Goal: Check status: Check status

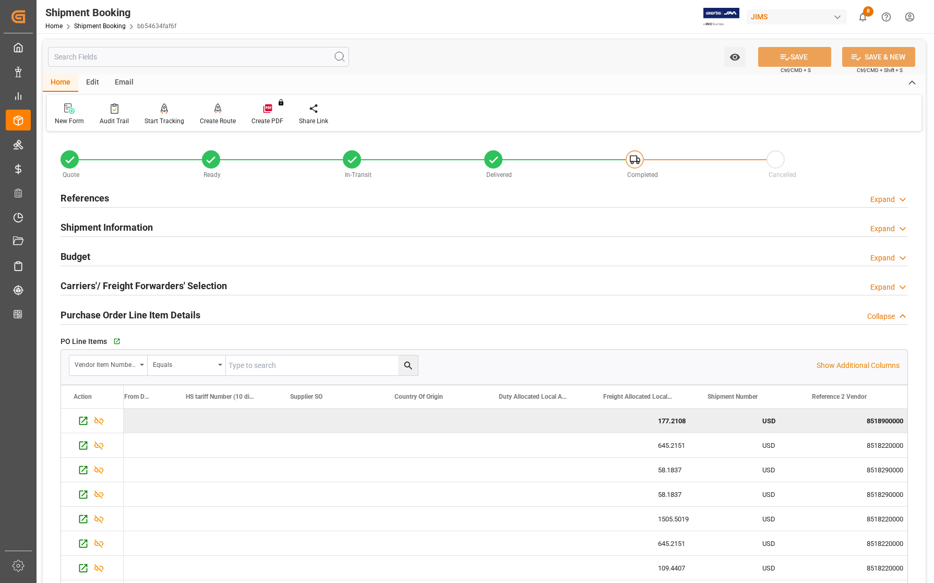
scroll to position [0, 681]
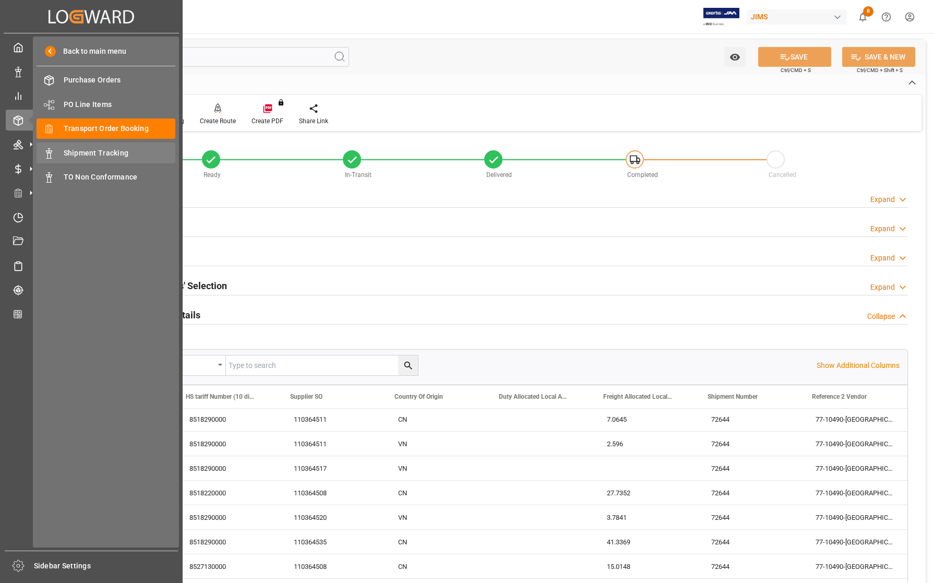
click at [91, 151] on span "Shipment Tracking" at bounding box center [120, 153] width 112 height 11
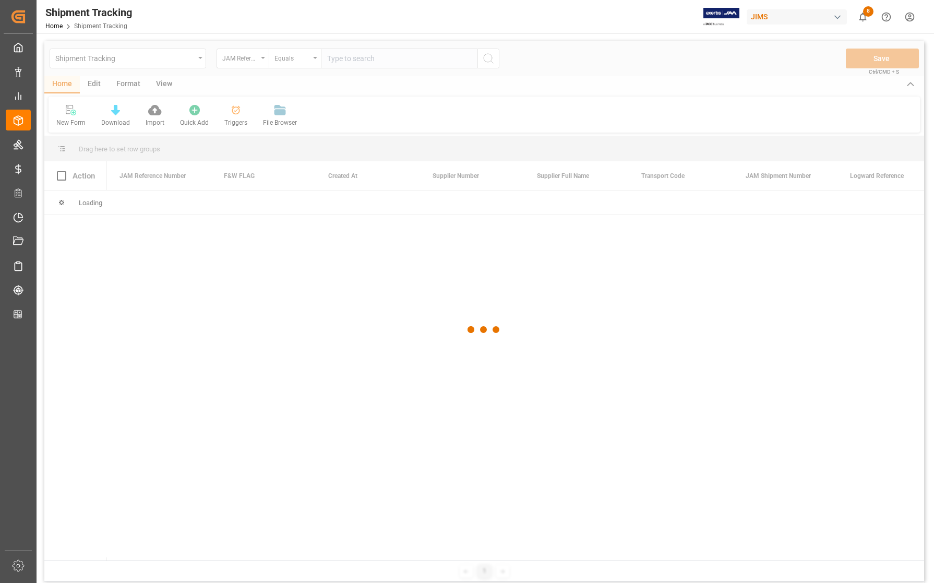
click at [356, 58] on div at bounding box center [484, 329] width 880 height 577
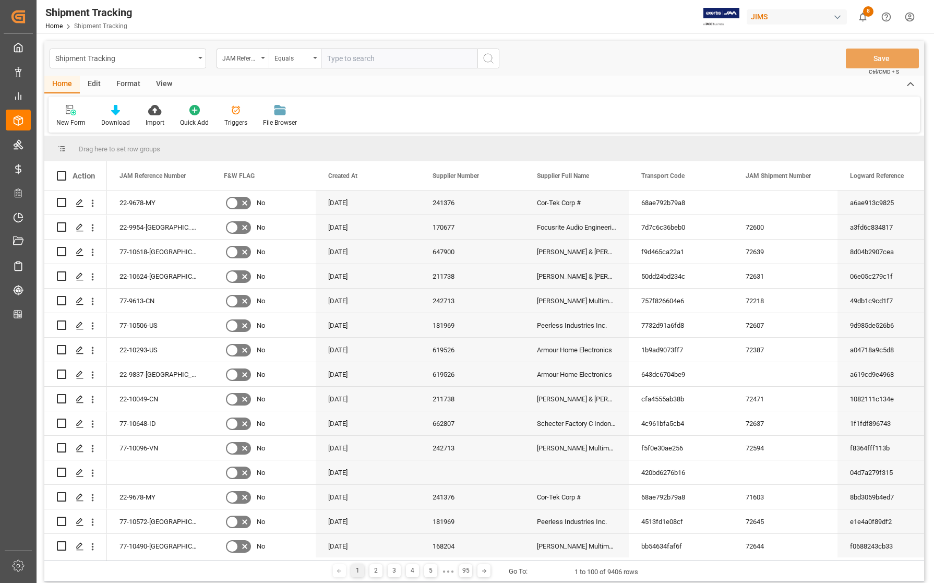
click at [356, 58] on input "text" at bounding box center [399, 59] width 157 height 20
type input "77-10464-NL"
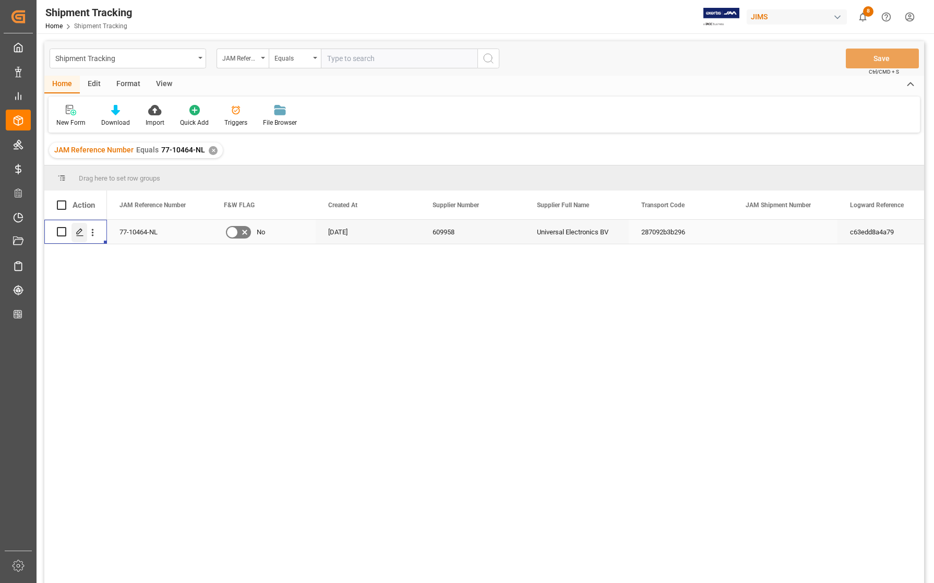
click at [78, 236] on icon "Press SPACE to select this row." at bounding box center [80, 232] width 8 height 8
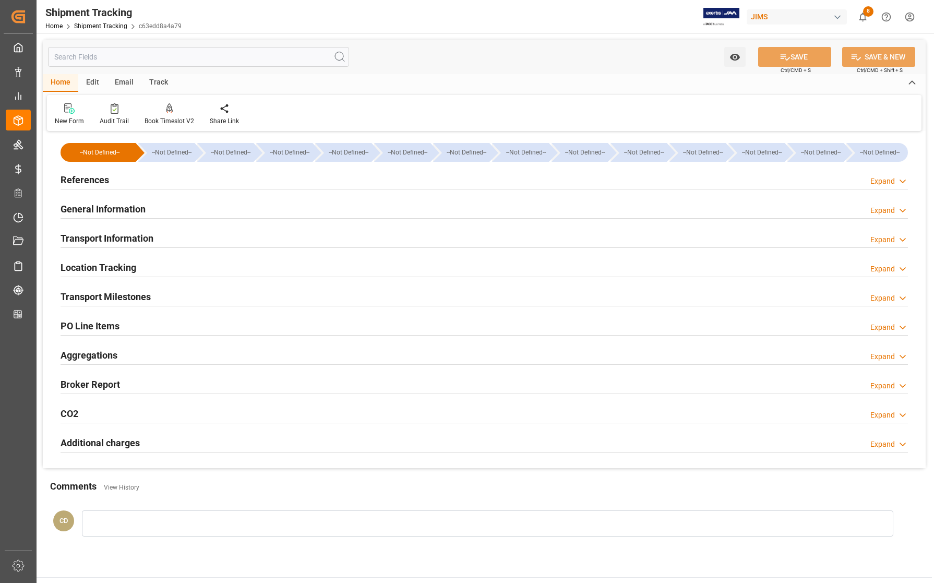
type input "[DATE] 00:00"
type input "[DATE]"
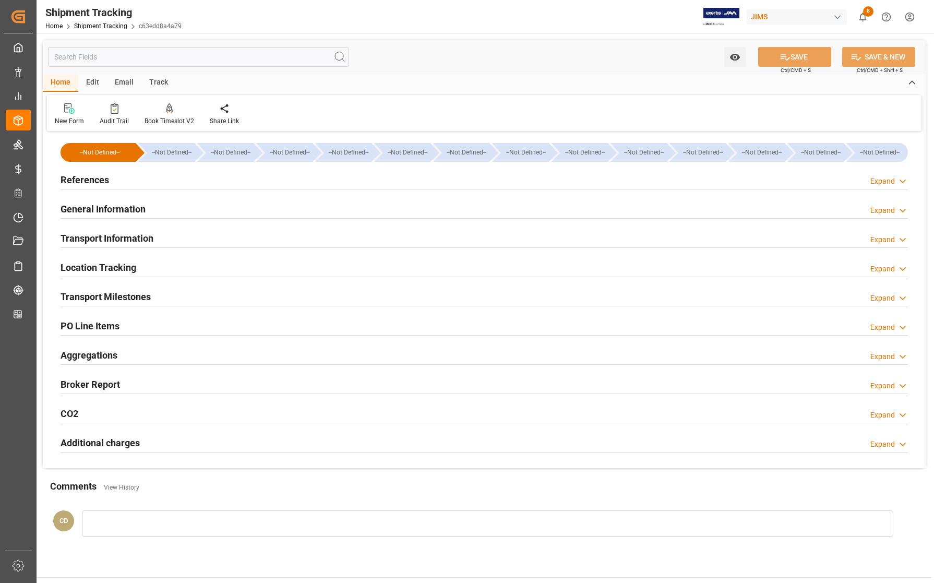
click at [85, 296] on h2 "Transport Milestones" at bounding box center [106, 297] width 90 height 14
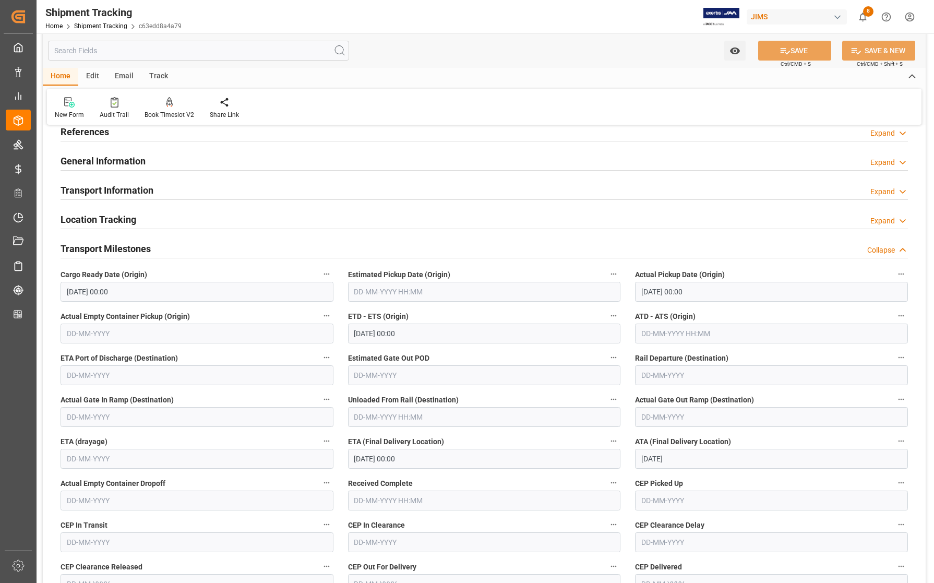
scroll to position [196, 0]
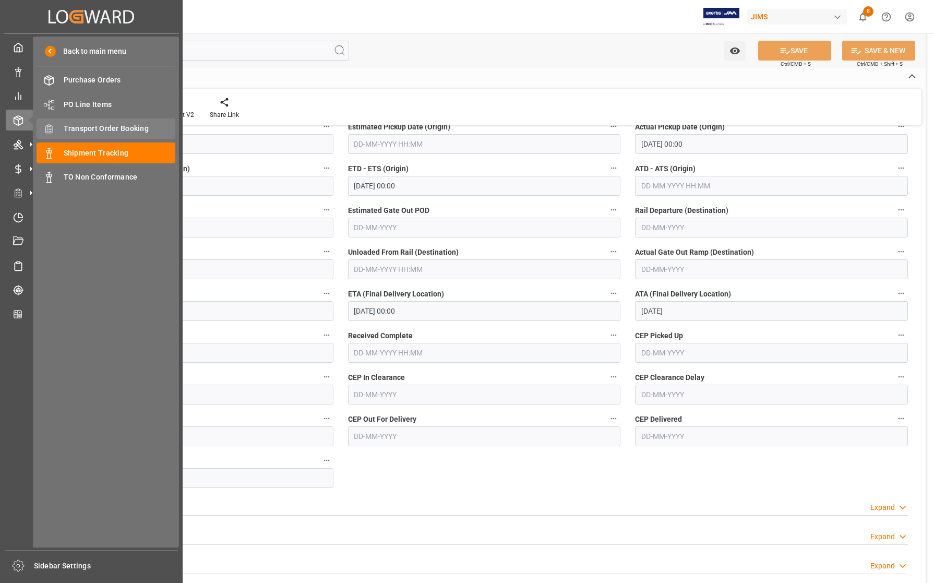
click at [131, 129] on span "Transport Order Booking" at bounding box center [120, 128] width 112 height 11
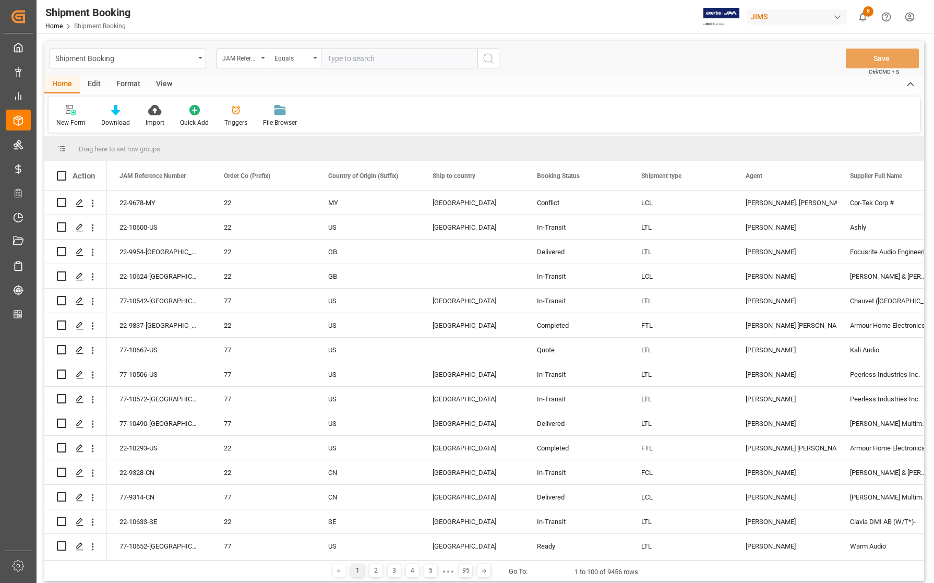
click at [384, 58] on input "text" at bounding box center [399, 59] width 157 height 20
type input "77-10464-NL"
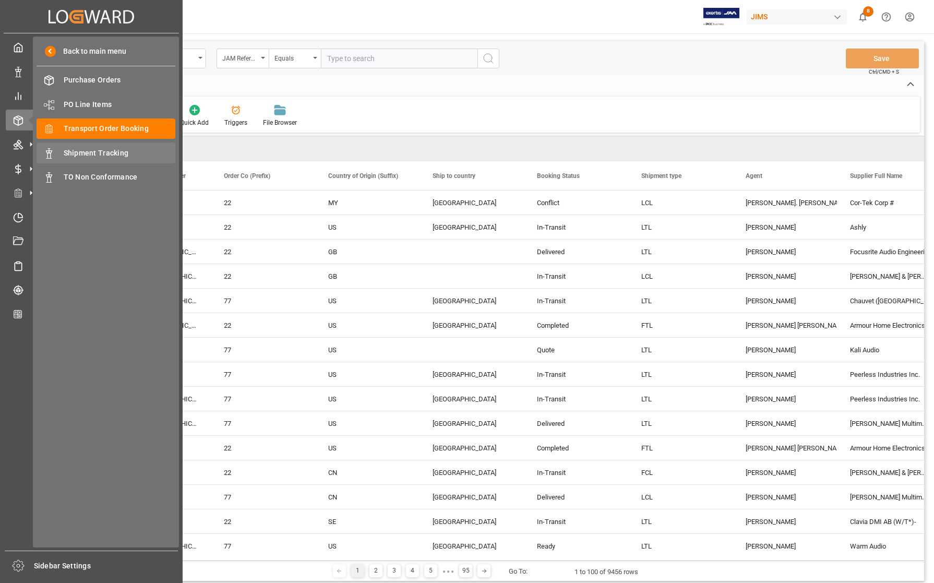
click at [81, 149] on span "Shipment Tracking" at bounding box center [120, 153] width 112 height 11
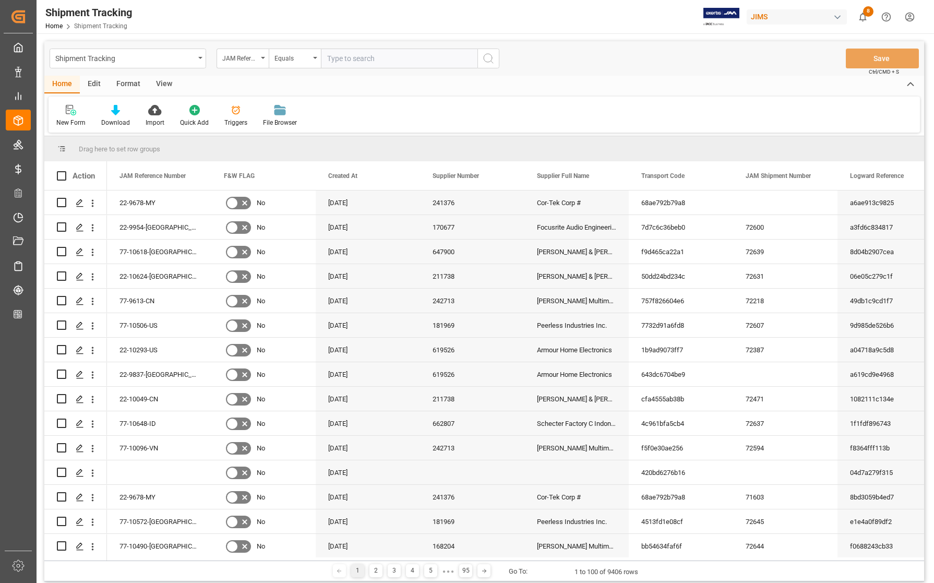
click at [404, 58] on input "text" at bounding box center [399, 59] width 157 height 20
type input "77-10464-NL"
click at [492, 61] on icon "search button" at bounding box center [488, 58] width 13 height 13
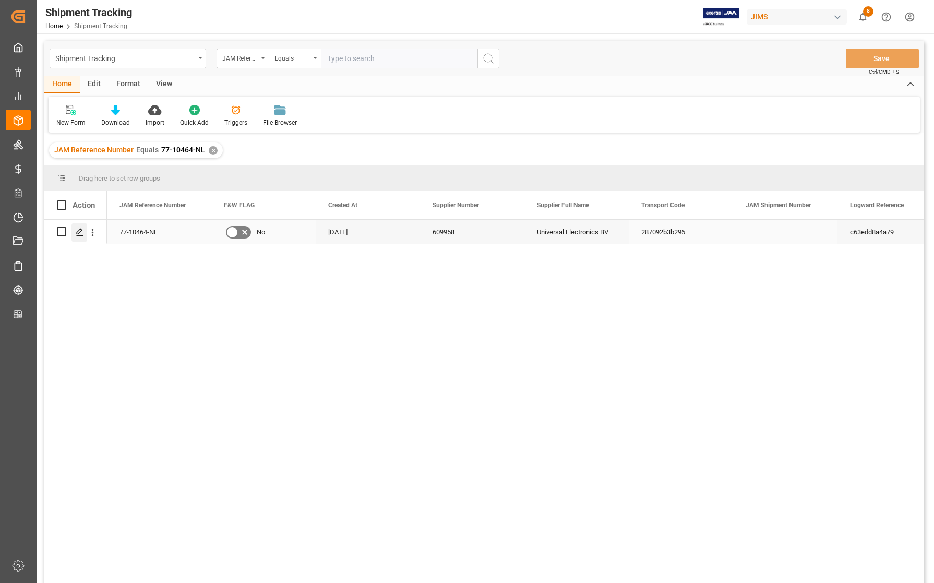
click at [82, 233] on icon "Press SPACE to select this row." at bounding box center [80, 232] width 8 height 8
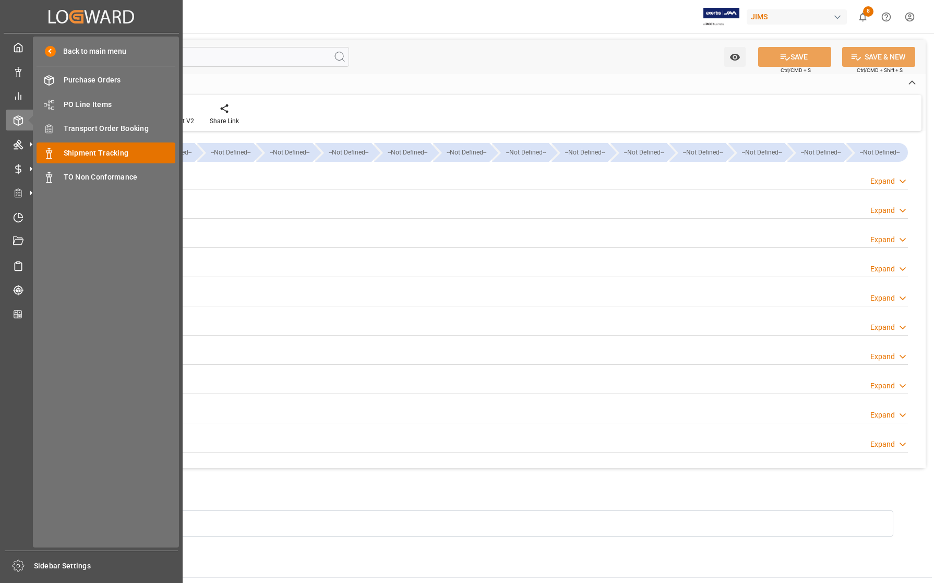
click at [100, 154] on span "Shipment Tracking" at bounding box center [120, 153] width 112 height 11
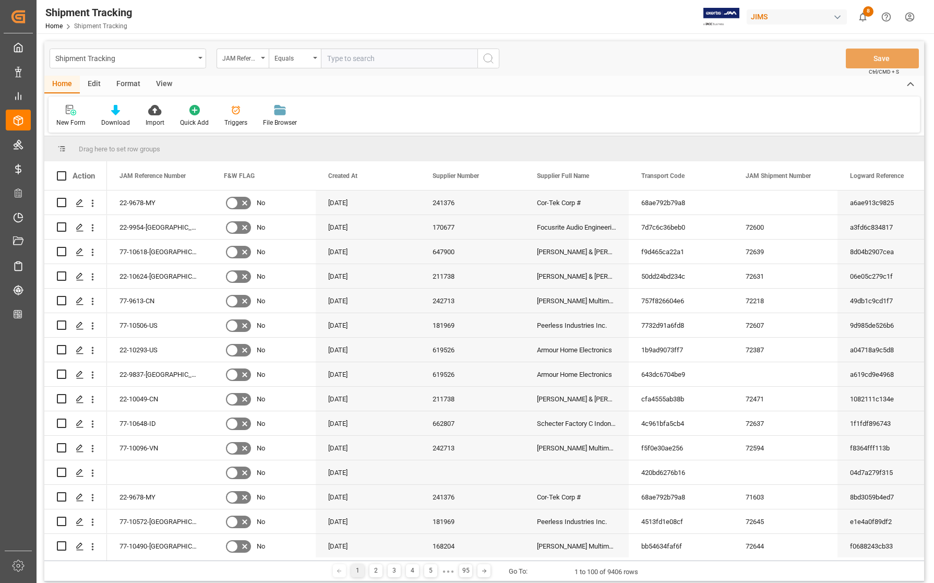
click at [368, 55] on input "text" at bounding box center [399, 59] width 157 height 20
type input "77-10464-NL"
click at [489, 55] on icon "search button" at bounding box center [488, 58] width 13 height 13
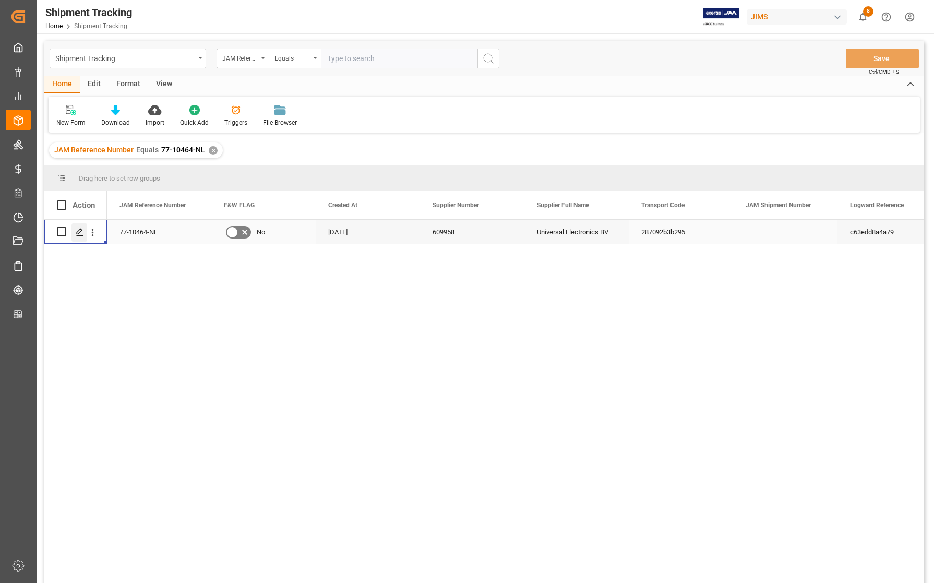
click at [77, 236] on icon "Press SPACE to select this row." at bounding box center [80, 232] width 8 height 8
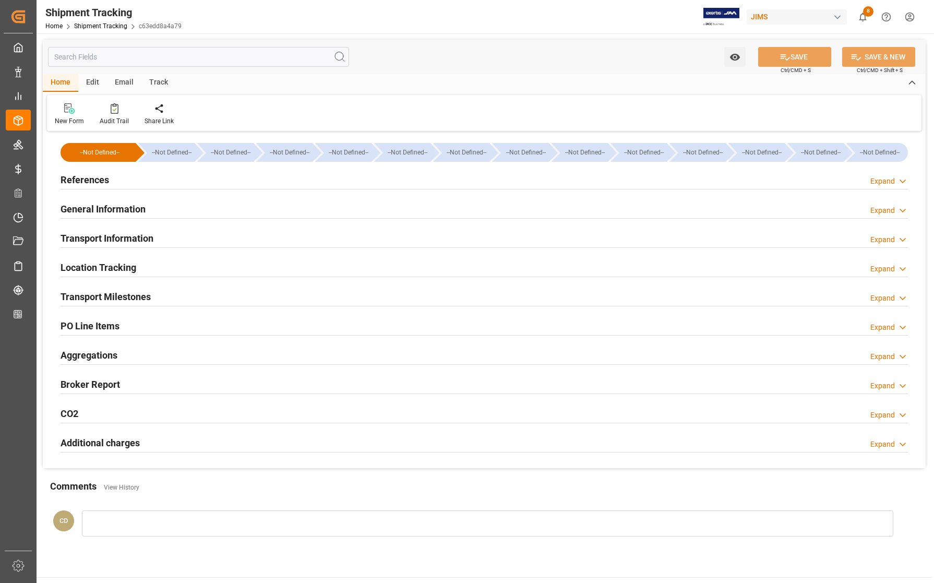
type input "109"
click at [105, 236] on h2 "Transport Information" at bounding box center [107, 238] width 93 height 14
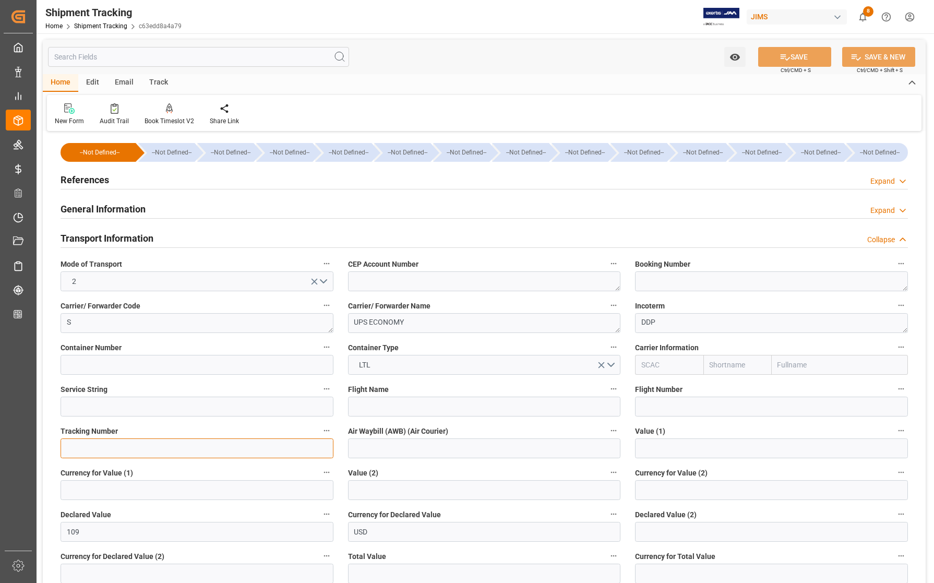
click at [157, 454] on input at bounding box center [197, 448] width 273 height 20
paste input "1Z2290040478825581"
type input "1Z2290040478825581"
click at [804, 54] on button "SAVE" at bounding box center [794, 57] width 73 height 20
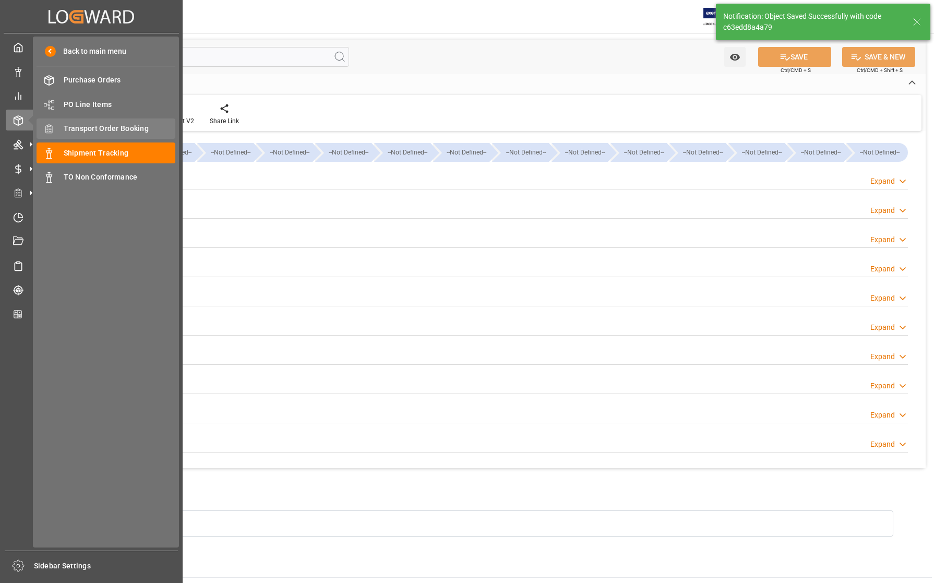
click at [89, 128] on span "Transport Order Booking" at bounding box center [120, 128] width 112 height 11
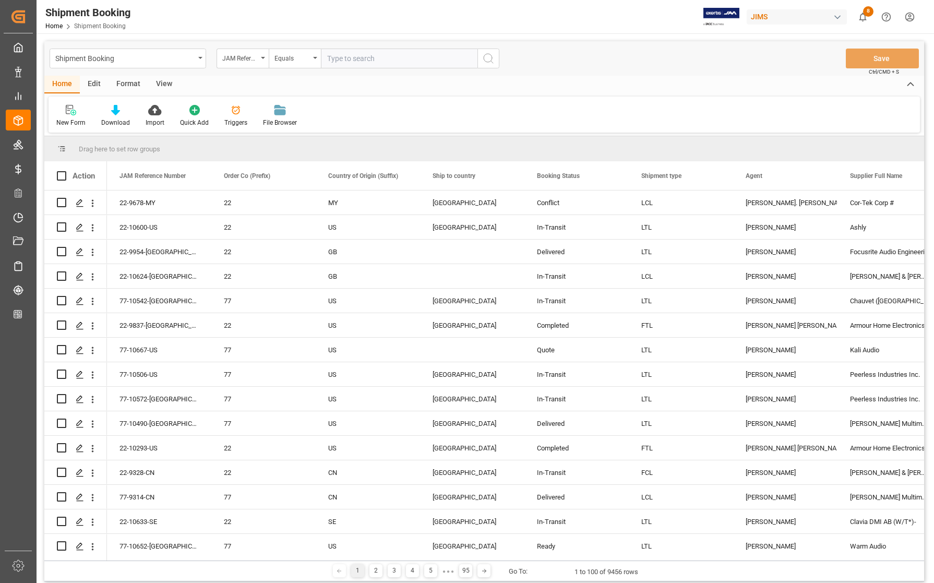
click at [373, 57] on input "text" at bounding box center [399, 59] width 157 height 20
type input "77-10464-NL"
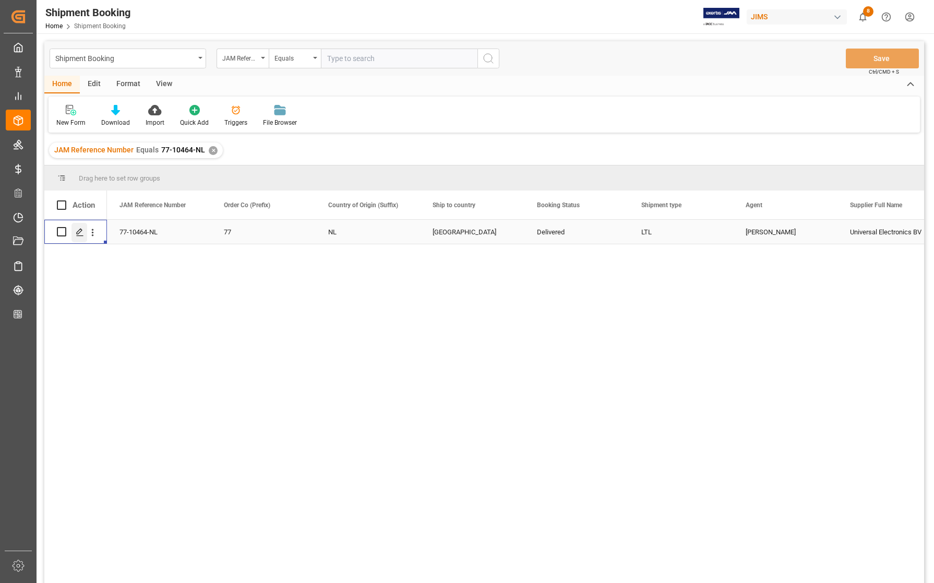
click at [78, 234] on polygon "Press SPACE to select this row." at bounding box center [79, 231] width 5 height 5
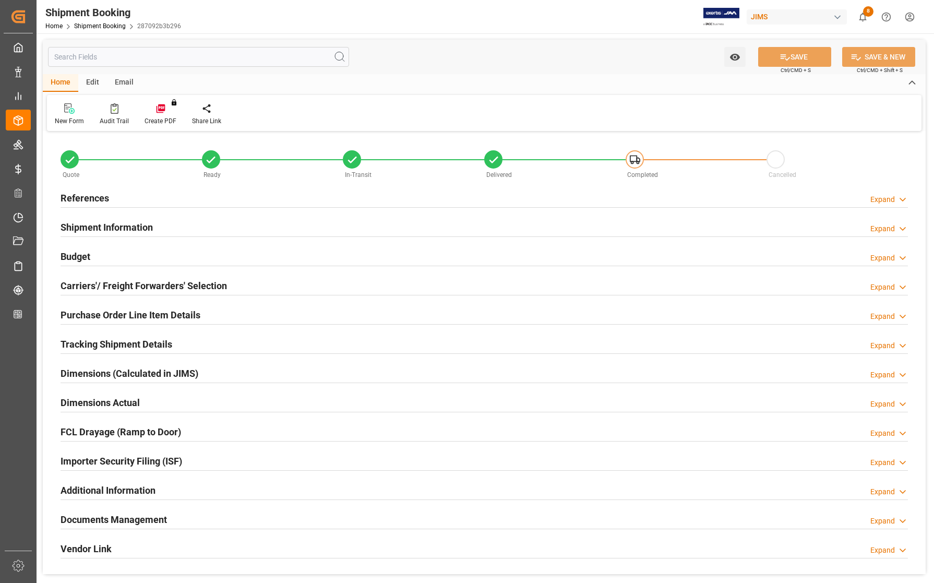
type input "75"
type input "109"
click at [77, 256] on h2 "Budget" at bounding box center [76, 256] width 30 height 14
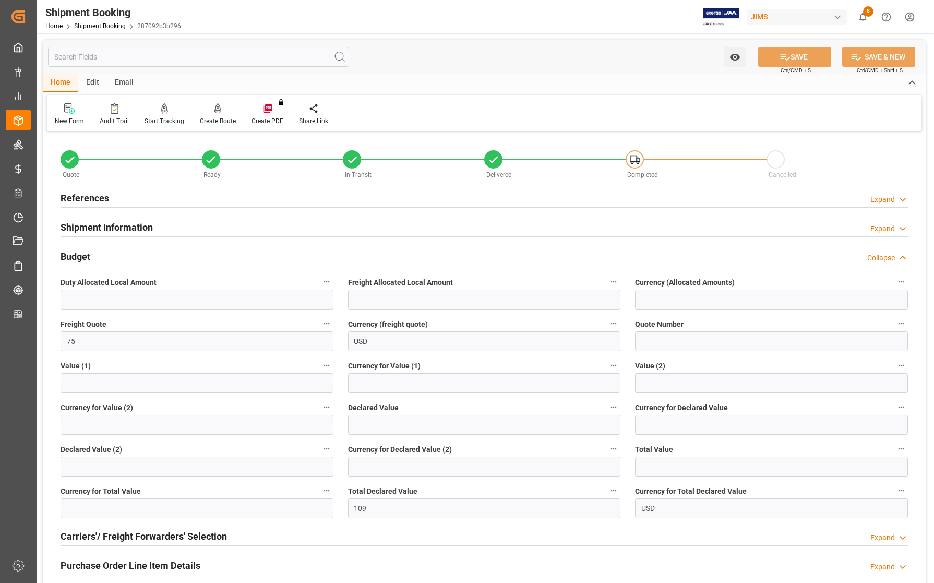
click at [77, 256] on h2 "Budget" at bounding box center [76, 256] width 30 height 14
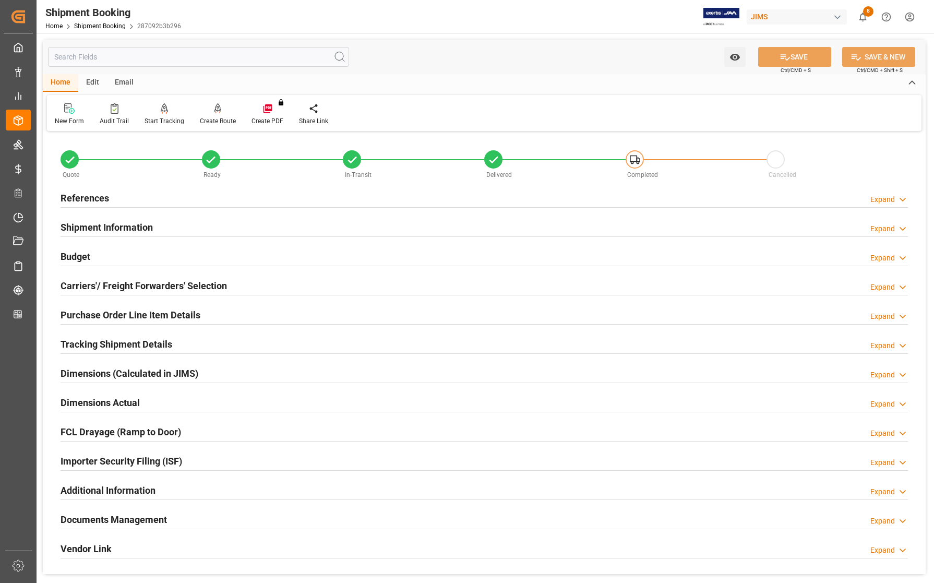
click at [110, 283] on h2 "Carriers'/ Freight Forwarders' Selection" at bounding box center [144, 286] width 166 height 14
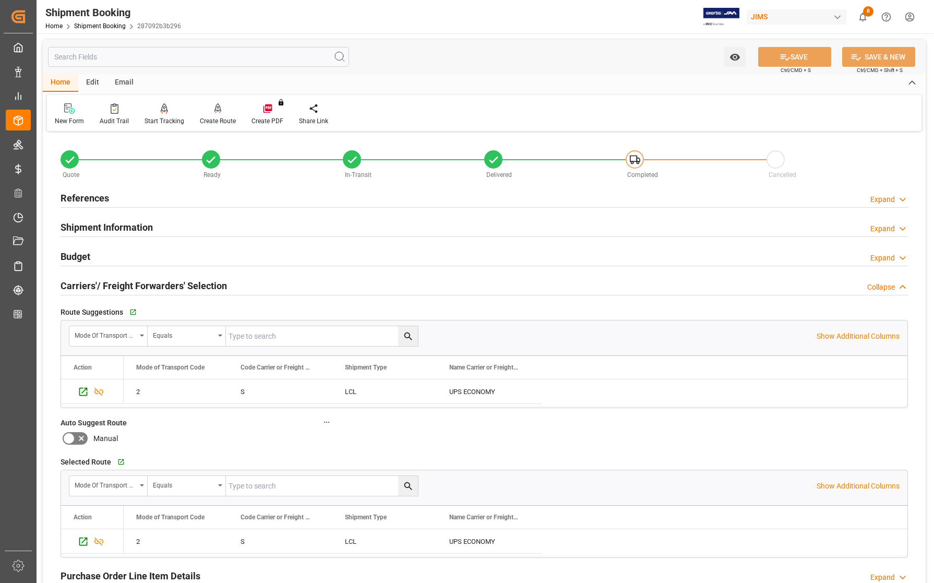
click at [110, 283] on h2 "Carriers'/ Freight Forwarders' Selection" at bounding box center [144, 286] width 166 height 14
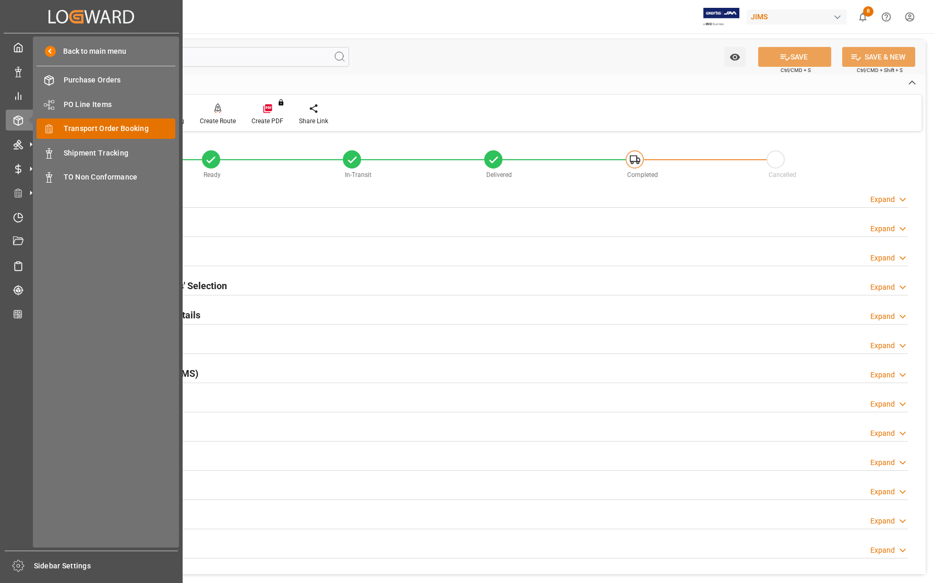
click at [79, 128] on span "Transport Order Booking" at bounding box center [120, 128] width 112 height 11
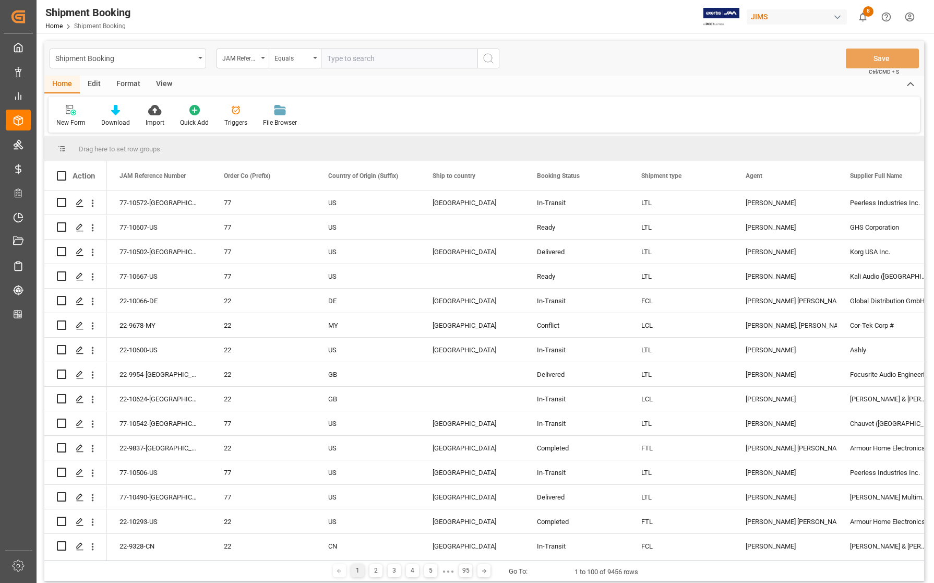
click at [364, 59] on input "text" at bounding box center [399, 59] width 157 height 20
type input "77-10268-[GEOGRAPHIC_DATA]"
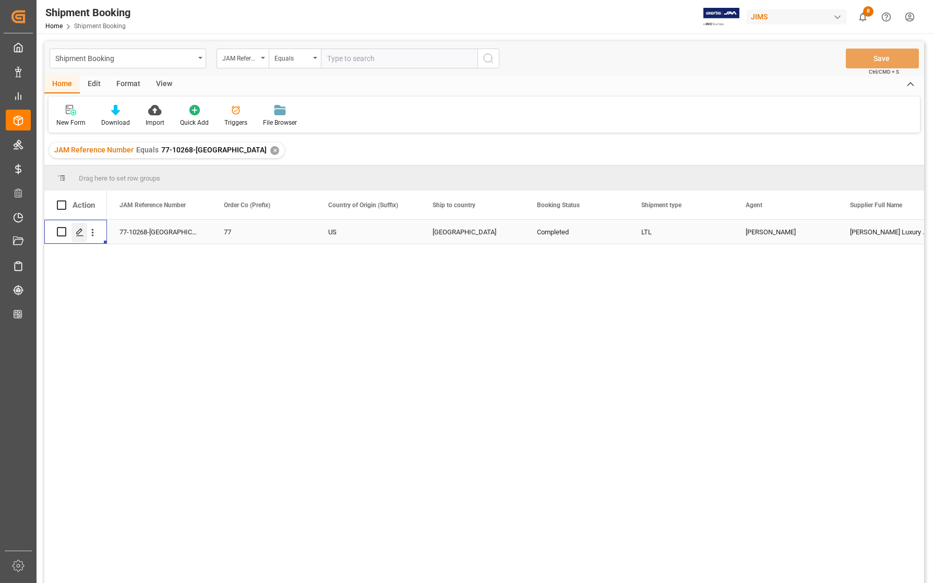
click at [77, 234] on polygon "Press SPACE to select this row." at bounding box center [79, 231] width 5 height 5
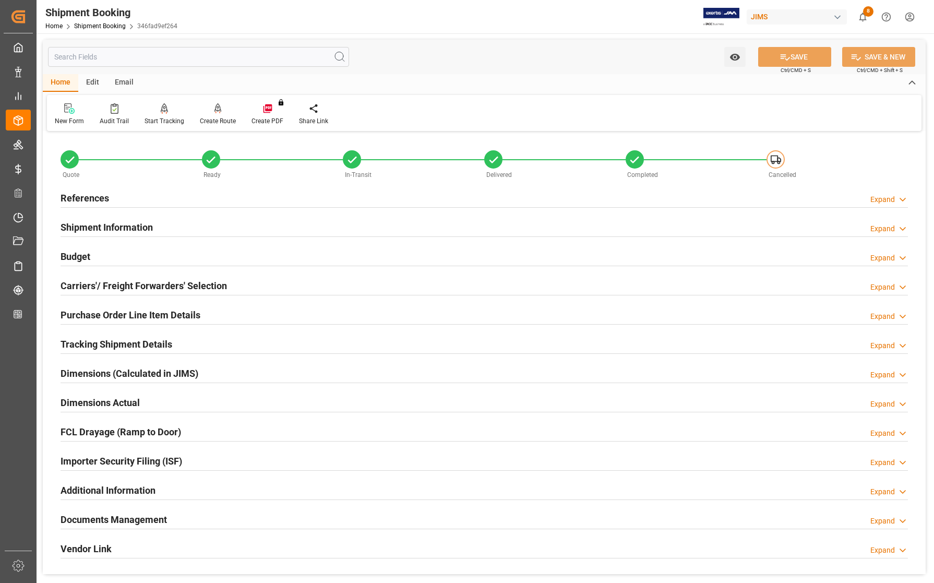
drag, startPoint x: 110, startPoint y: 519, endPoint x: 134, endPoint y: 499, distance: 31.5
click at [109, 519] on h2 "Documents Management" at bounding box center [114, 520] width 106 height 14
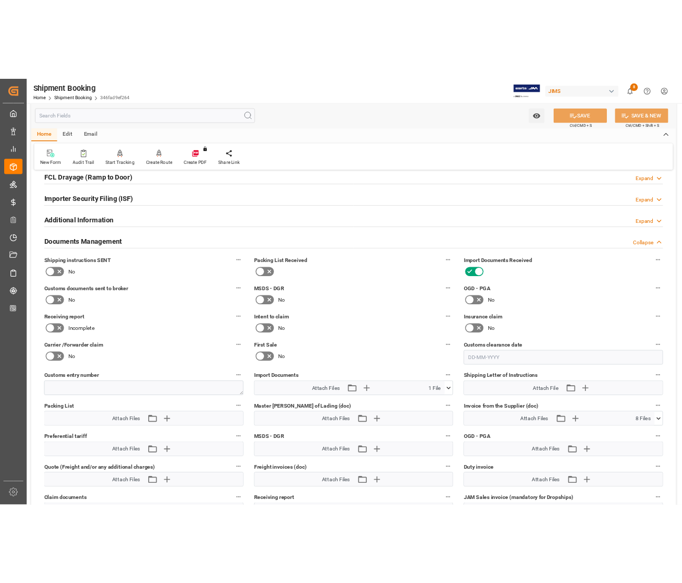
scroll to position [326, 0]
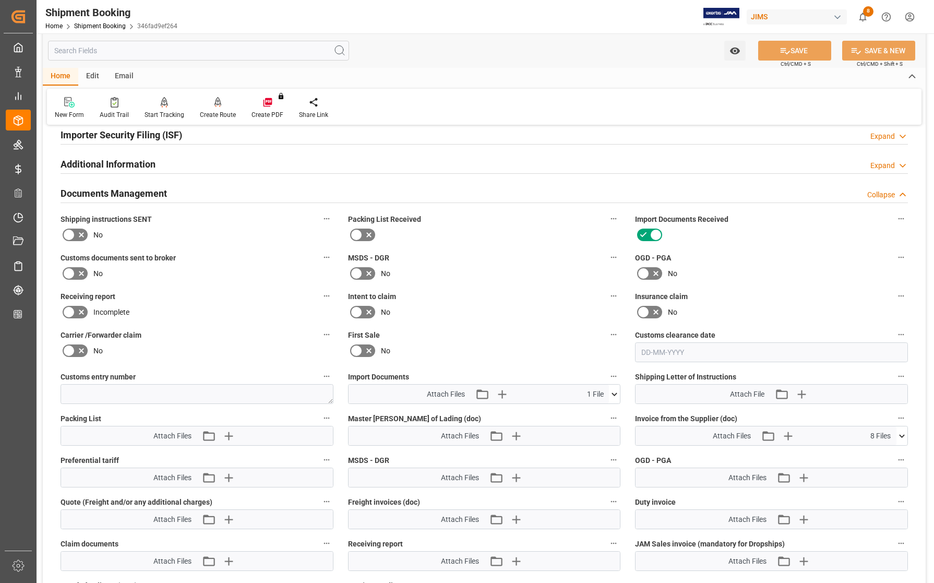
click at [612, 394] on icon at bounding box center [614, 394] width 11 height 11
click at [583, 412] on icon at bounding box center [586, 413] width 11 height 11
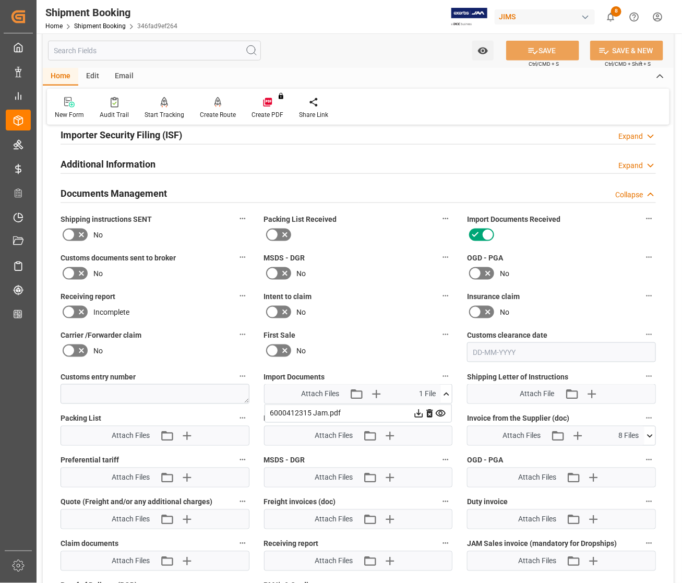
click at [585, 412] on label "Invoice from the Supplier (doc)" at bounding box center [561, 418] width 189 height 15
click at [642, 412] on button "Invoice from the Supplier (doc)" at bounding box center [649, 418] width 14 height 14
click at [445, 389] on div at bounding box center [341, 291] width 682 height 583
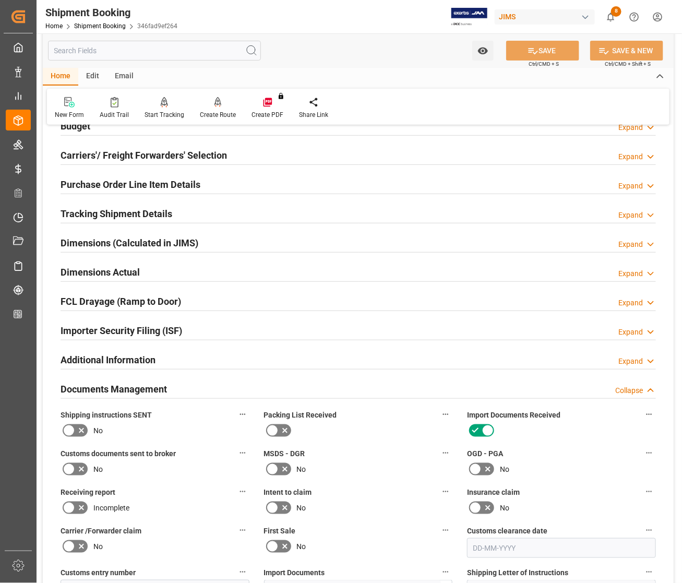
scroll to position [0, 0]
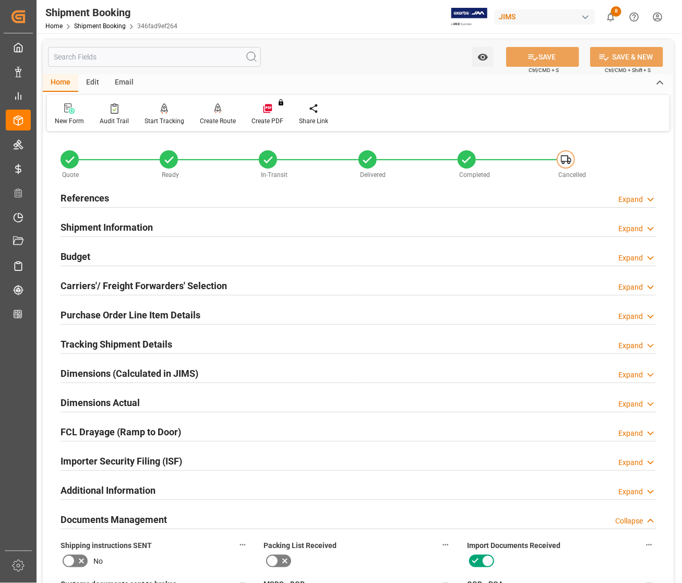
click at [104, 194] on h2 "References" at bounding box center [85, 198] width 49 height 14
